Goal: Task Accomplishment & Management: Use online tool/utility

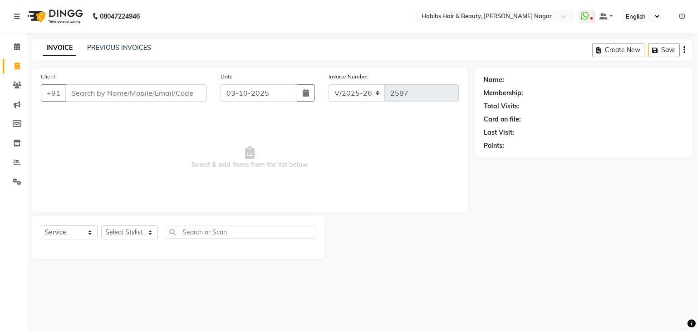
select select "3714"
select select "service"
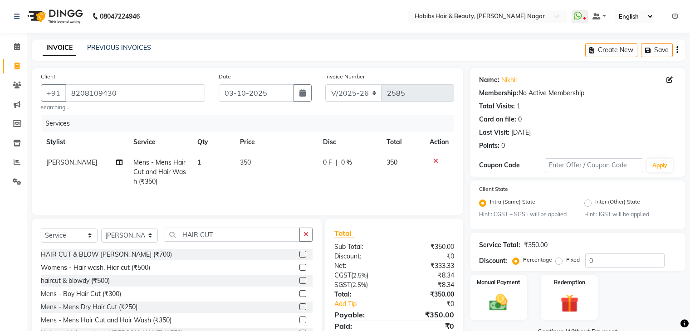
select select "3714"
select select "service"
select select "17876"
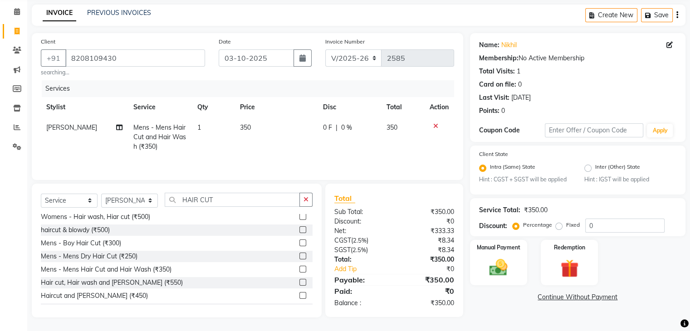
scroll to position [18, 0]
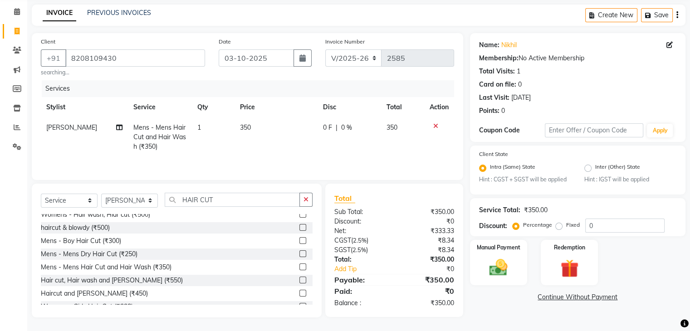
click at [299, 278] on label at bounding box center [302, 280] width 7 height 7
click at [299, 278] on input "checkbox" at bounding box center [302, 281] width 6 height 6
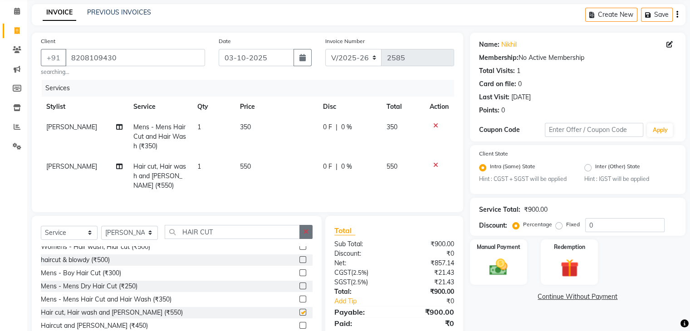
checkbox input "false"
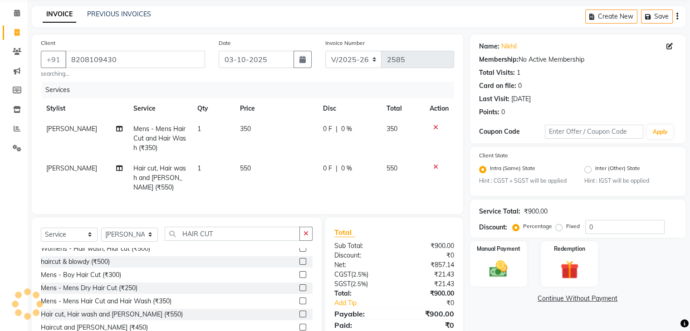
click at [437, 128] on div at bounding box center [439, 127] width 19 height 6
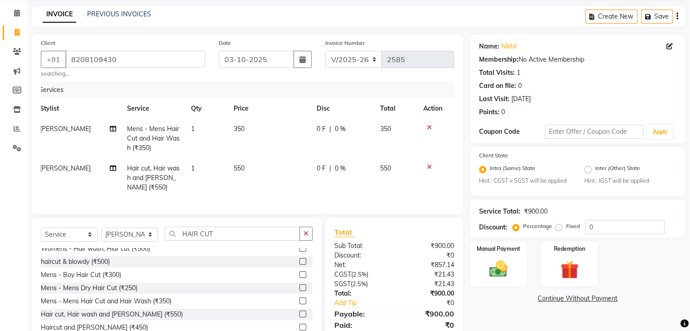
click at [428, 126] on icon at bounding box center [429, 127] width 5 height 6
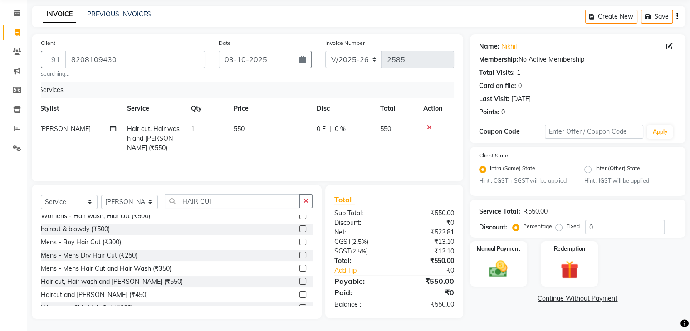
scroll to position [35, 0]
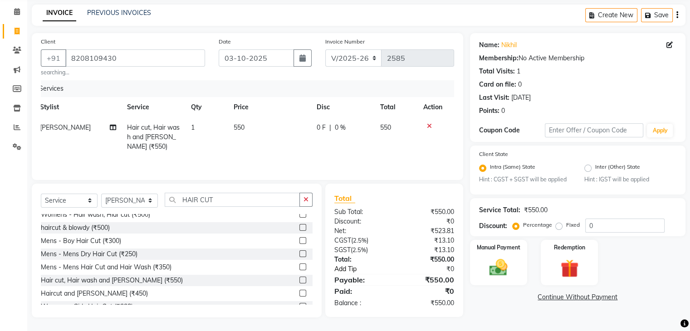
click at [343, 270] on link "Add Tip" at bounding box center [367, 270] width 78 height 10
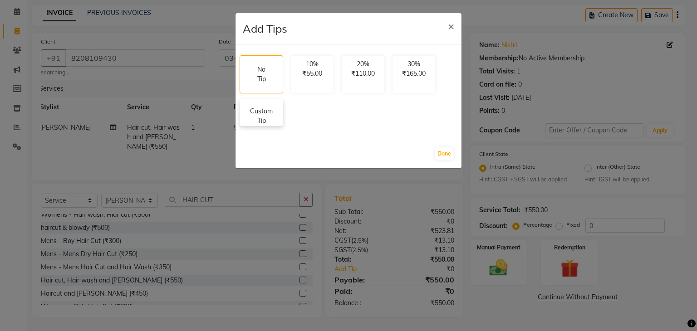
click at [260, 120] on p "Custom Tip" at bounding box center [261, 116] width 32 height 19
select select "17876"
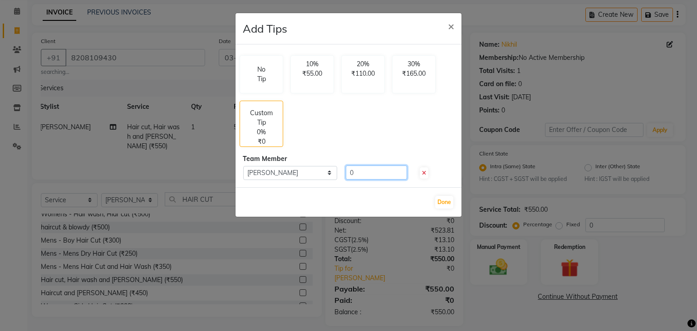
click at [361, 177] on input "0" at bounding box center [376, 173] width 61 height 14
type input "50"
click at [448, 203] on button "Done" at bounding box center [444, 202] width 18 height 13
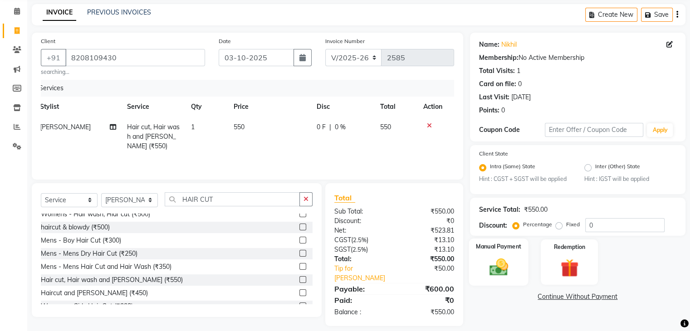
click at [504, 276] on img at bounding box center [498, 268] width 30 height 22
click at [599, 296] on span "CASH" at bounding box center [594, 297] width 20 height 10
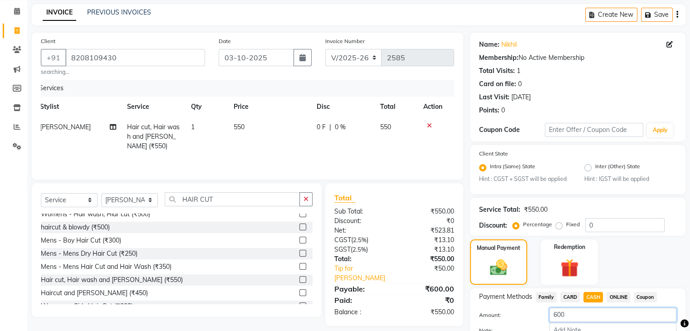
click at [557, 314] on input "600" at bounding box center [613, 315] width 127 height 14
click at [557, 314] on input "500" at bounding box center [613, 315] width 127 height 14
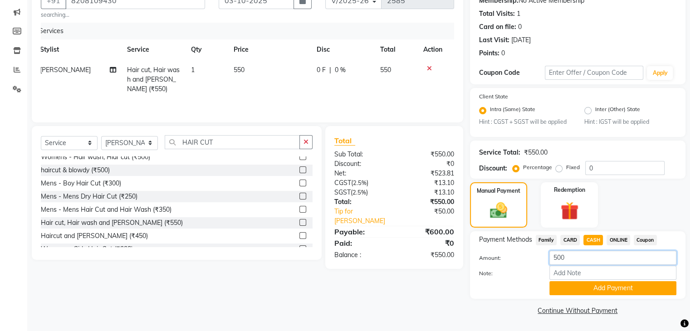
scroll to position [94, 0]
type input "500"
click at [568, 292] on button "Add Payment" at bounding box center [613, 288] width 127 height 14
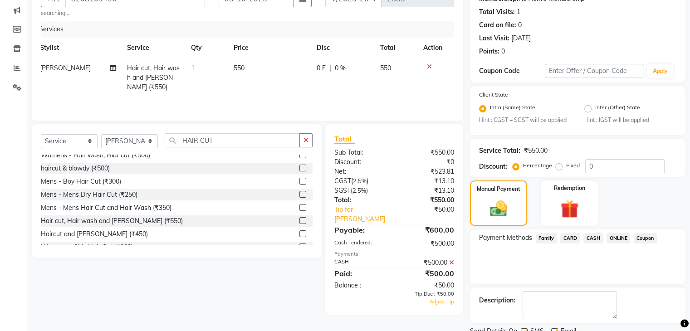
click at [620, 240] on span "ONLINE" at bounding box center [619, 238] width 24 height 10
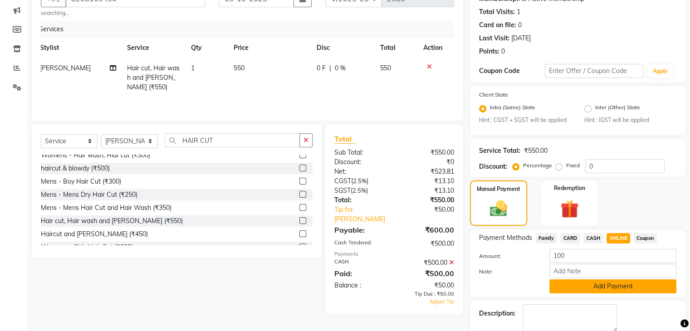
click at [604, 291] on button "Add Payment" at bounding box center [613, 287] width 127 height 14
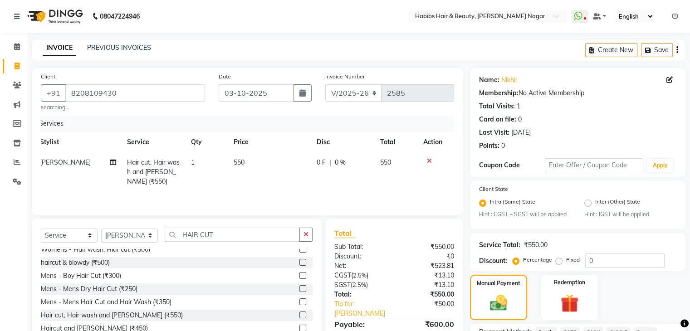
scroll to position [131, 0]
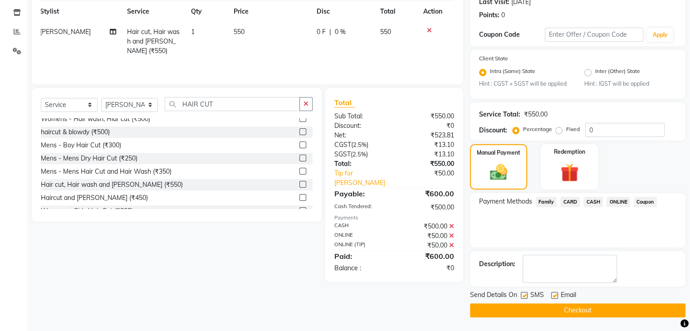
click at [514, 307] on button "Checkout" at bounding box center [578, 311] width 216 height 14
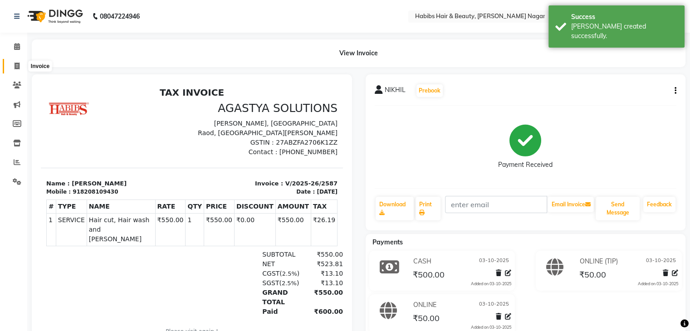
click at [9, 70] on span at bounding box center [17, 66] width 16 height 10
select select "service"
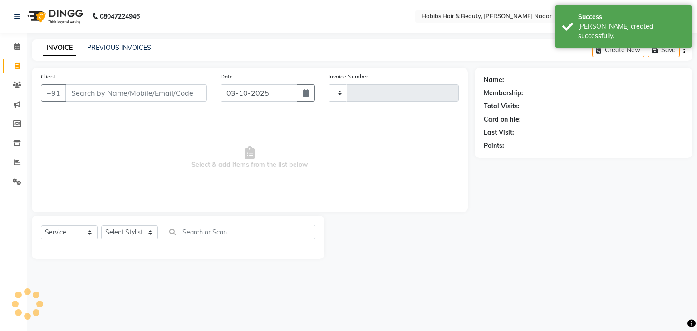
type input "2588"
select select "3714"
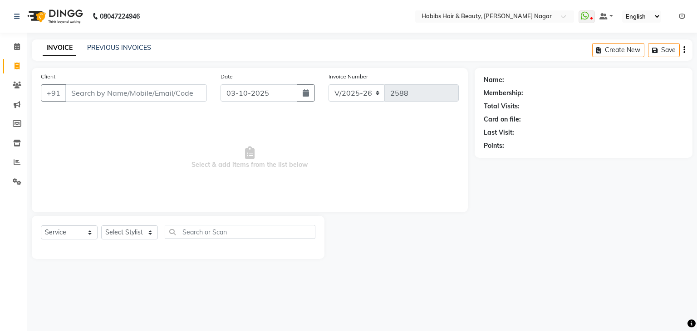
click at [96, 99] on input "Client" at bounding box center [136, 92] width 142 height 17
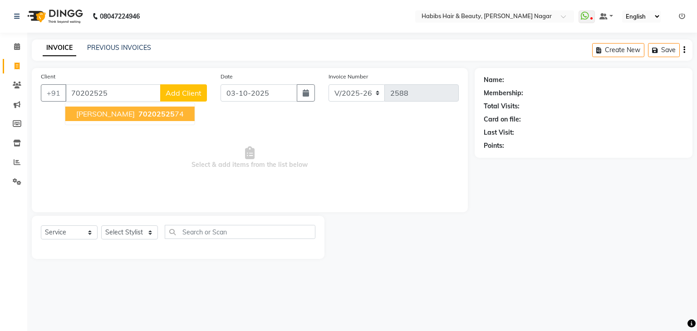
click at [93, 118] on span "NIRAJ" at bounding box center [105, 113] width 59 height 9
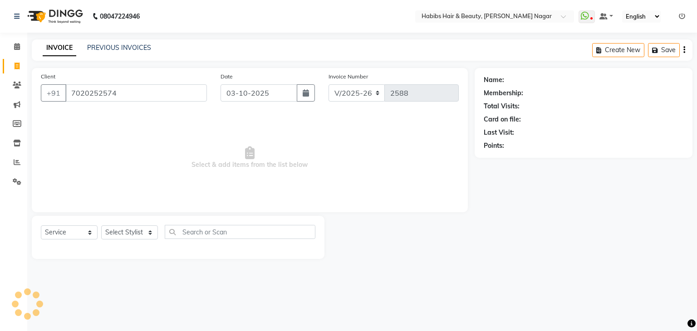
type input "7020252574"
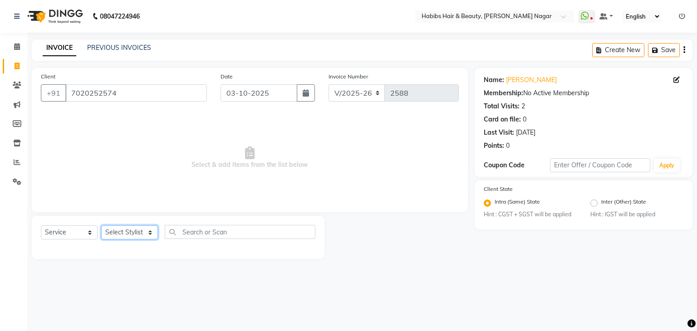
click at [139, 233] on select "Select Stylist Admin Aman Gayatri Jeetu Mick Raj Rashmi Rasika Sarang" at bounding box center [129, 233] width 57 height 14
select select "83345"
click at [101, 226] on select "Select Stylist Admin Aman Gayatri Jeetu Mick Raj Rashmi Rasika Sarang" at bounding box center [129, 233] width 57 height 14
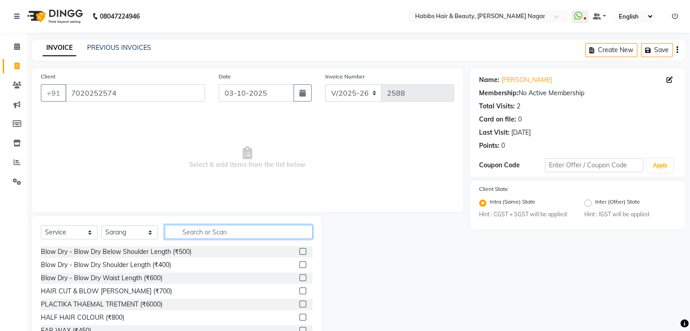
click at [191, 235] on input "text" at bounding box center [239, 232] width 148 height 14
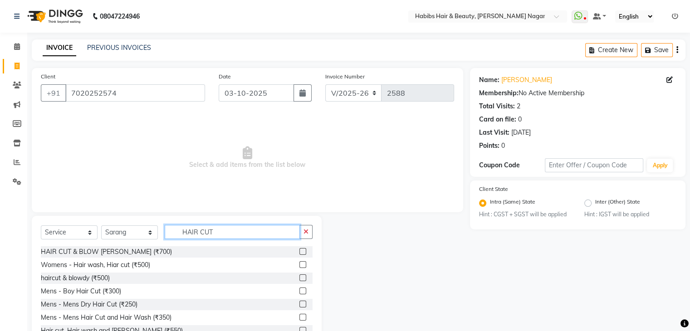
scroll to position [33, 0]
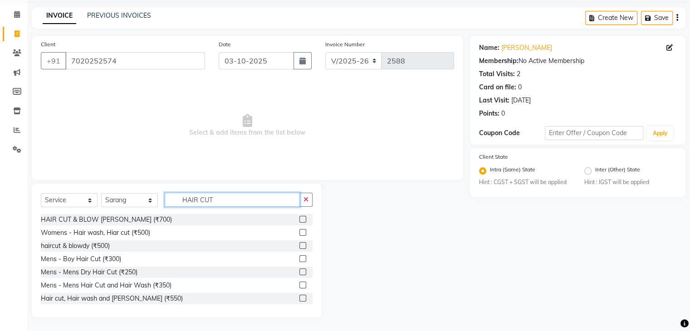
type input "HAIR CUT"
click at [299, 298] on label at bounding box center [302, 298] width 7 height 7
click at [299, 298] on input "checkbox" at bounding box center [302, 299] width 6 height 6
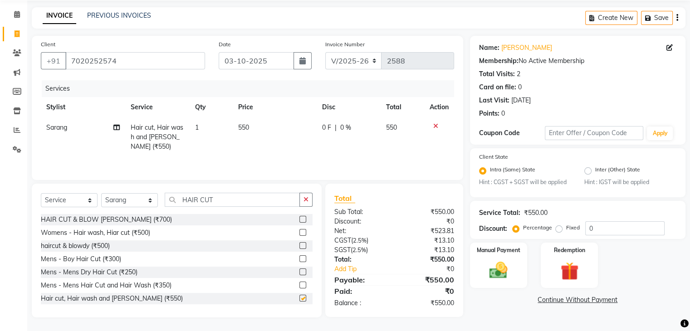
checkbox input "false"
click at [510, 275] on img at bounding box center [498, 271] width 30 height 22
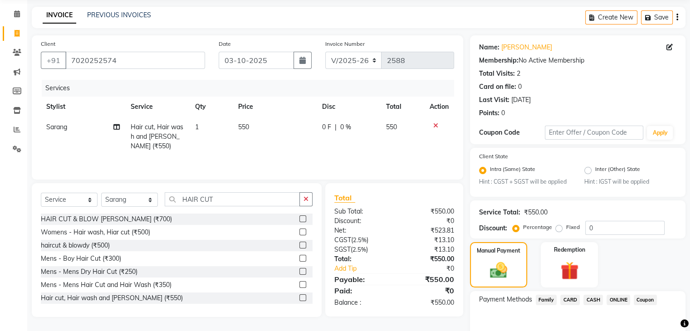
click at [611, 302] on span "ONLINE" at bounding box center [619, 300] width 24 height 10
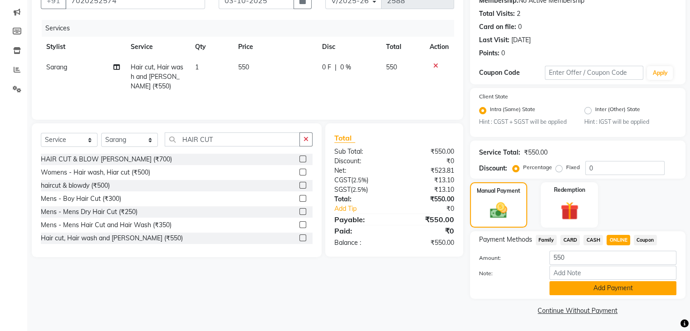
click at [604, 294] on button "Add Payment" at bounding box center [613, 288] width 127 height 14
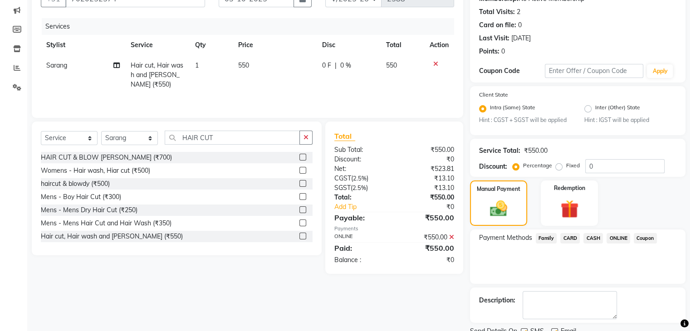
scroll to position [131, 0]
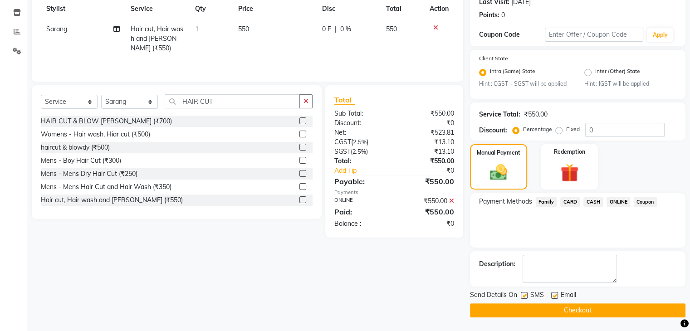
click at [604, 312] on button "Checkout" at bounding box center [578, 311] width 216 height 14
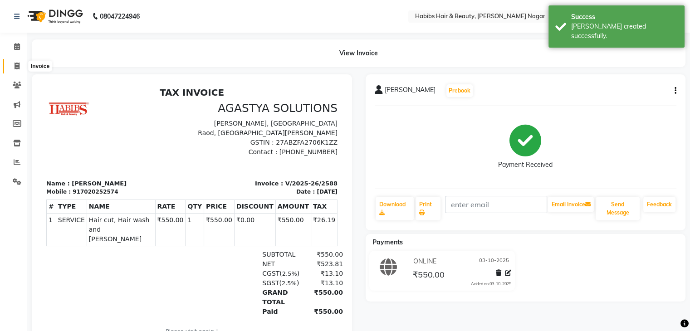
click at [16, 65] on icon at bounding box center [17, 66] width 5 height 7
select select "service"
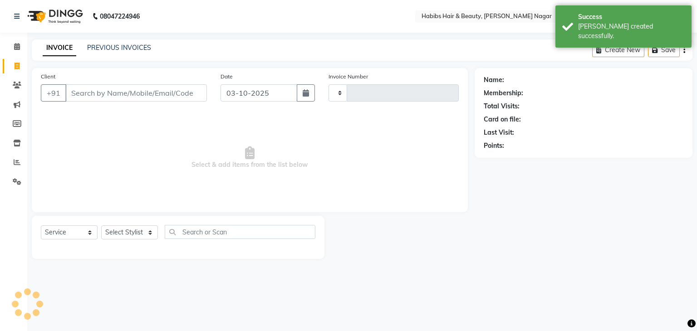
click at [82, 97] on input "Client" at bounding box center [136, 92] width 142 height 17
type input "2589"
select select "3714"
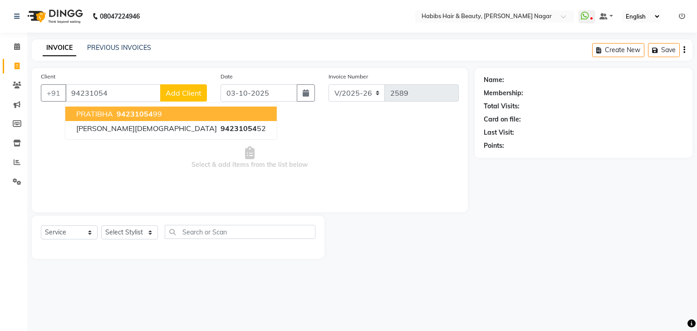
click at [78, 117] on span "PRATIBHA" at bounding box center [94, 113] width 37 height 9
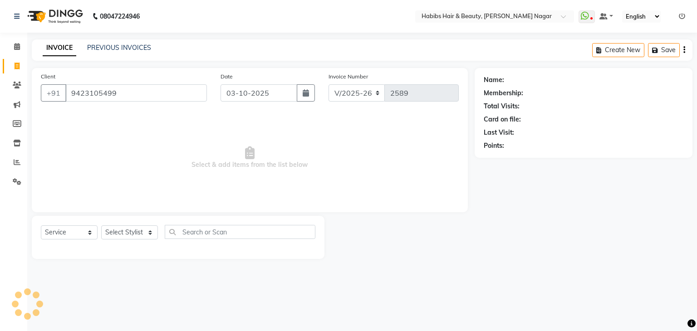
type input "9423105499"
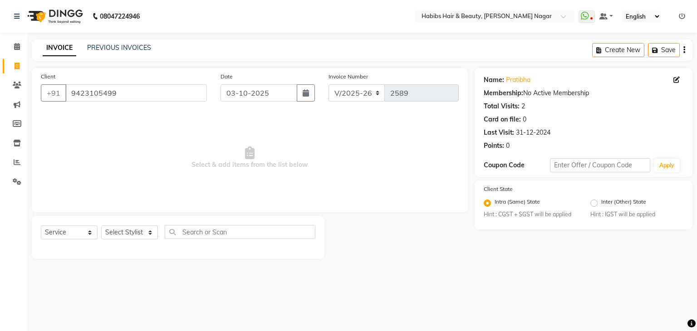
click at [146, 241] on div "Select Service Product Membership Package Voucher Prepaid Gift Card Select Styl…" at bounding box center [178, 235] width 275 height 21
click at [143, 236] on select "Select Stylist Admin Aman Gayatri Jeetu Mick Raj Rashmi Rasika Sarang" at bounding box center [129, 233] width 57 height 14
select select "63156"
click at [101, 226] on select "Select Stylist Admin Aman Gayatri Jeetu Mick Raj Rashmi Rasika Sarang" at bounding box center [129, 233] width 57 height 14
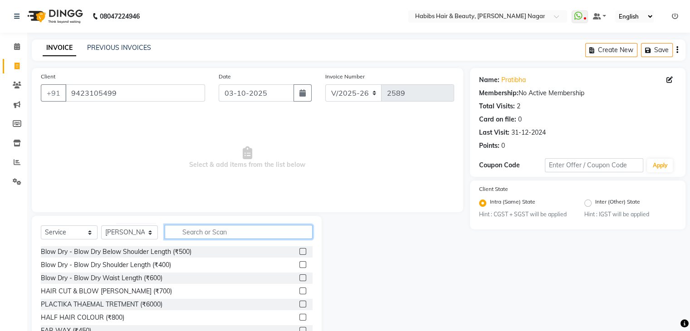
click at [198, 226] on input "text" at bounding box center [239, 232] width 148 height 14
click at [200, 228] on input "text" at bounding box center [239, 232] width 148 height 14
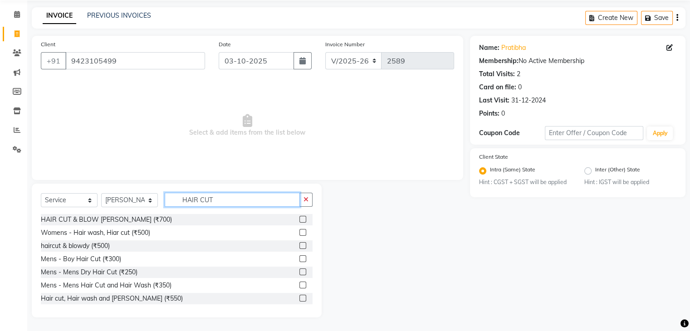
scroll to position [67, 0]
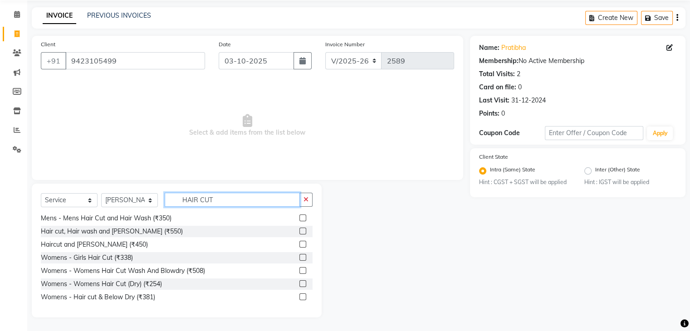
type input "HAIR CUT"
click at [299, 284] on label at bounding box center [302, 283] width 7 height 7
click at [299, 284] on input "checkbox" at bounding box center [302, 284] width 6 height 6
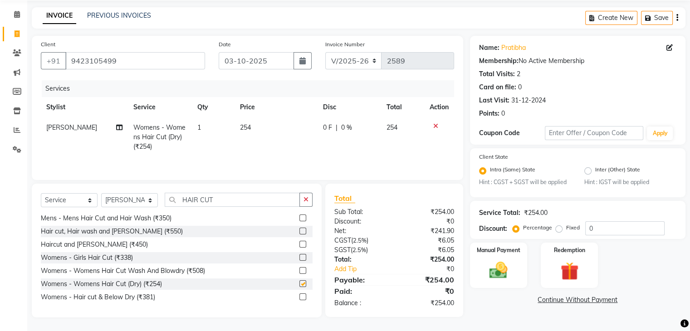
checkbox input "false"
click at [276, 123] on td "254" at bounding box center [276, 137] width 83 height 39
select select "63156"
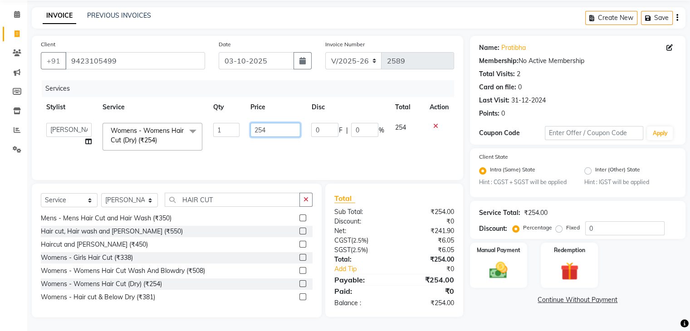
click at [271, 136] on input "254" at bounding box center [275, 130] width 50 height 14
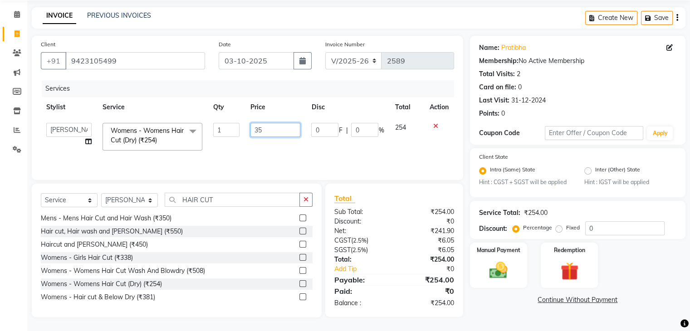
type input "350"
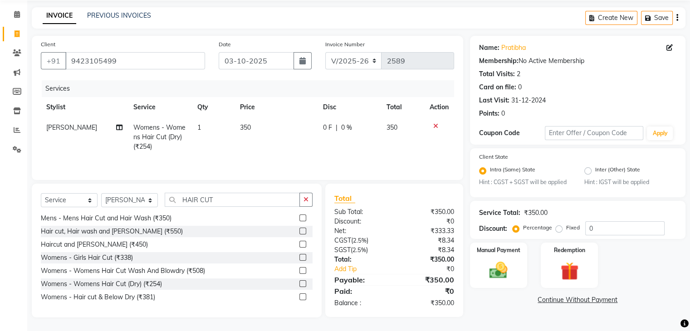
click at [235, 237] on div "Hair cut, Hair wash and Beard (₹550)" at bounding box center [177, 231] width 272 height 11
click at [502, 270] on img at bounding box center [498, 271] width 30 height 22
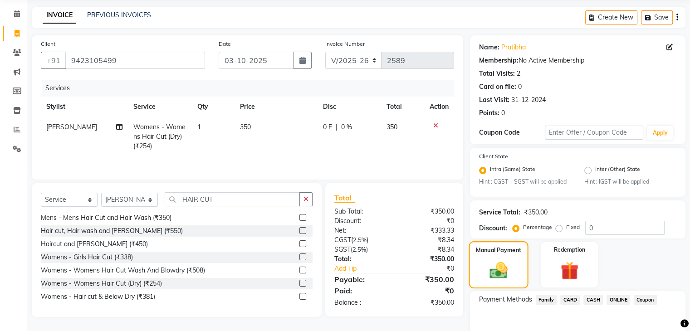
scroll to position [80, 0]
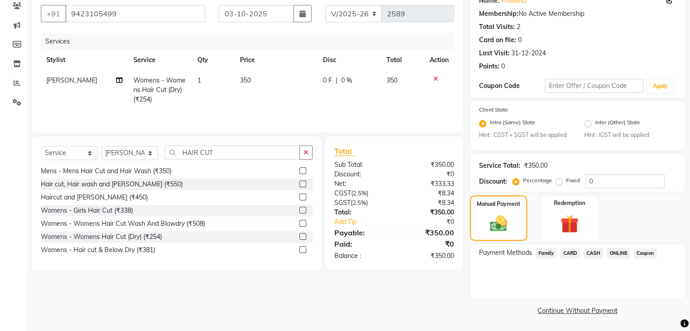
click at [586, 251] on span "CASH" at bounding box center [594, 253] width 20 height 10
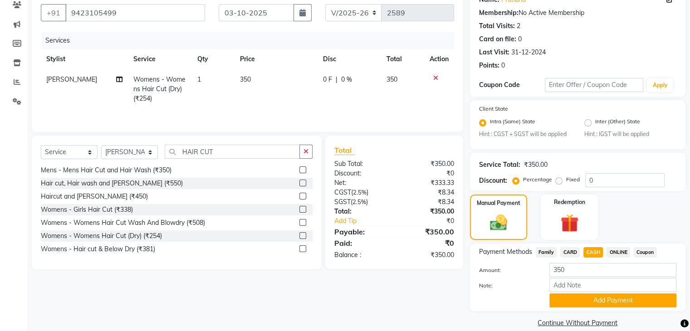
scroll to position [94, 0]
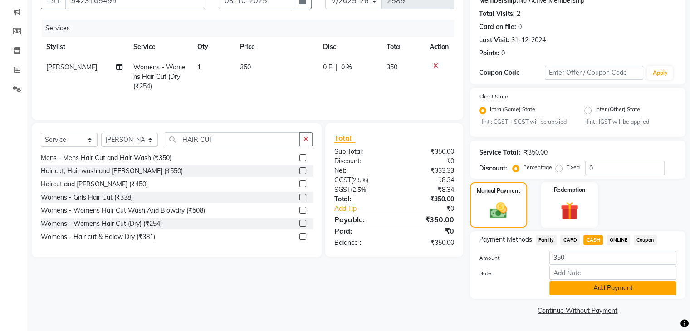
click at [584, 294] on button "Add Payment" at bounding box center [613, 288] width 127 height 14
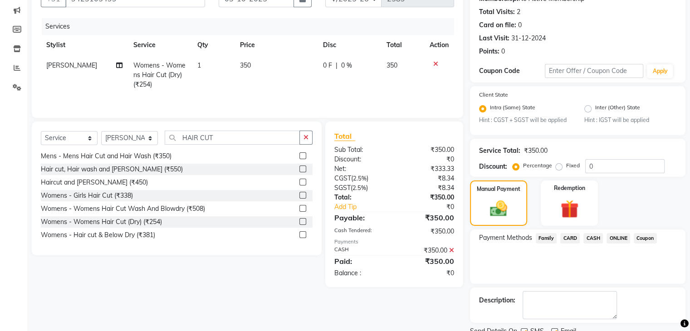
scroll to position [131, 0]
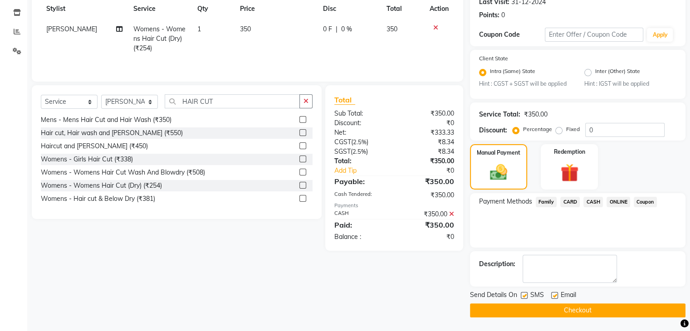
click at [577, 311] on button "Checkout" at bounding box center [578, 311] width 216 height 14
